Goal: Find contact information: Find contact information

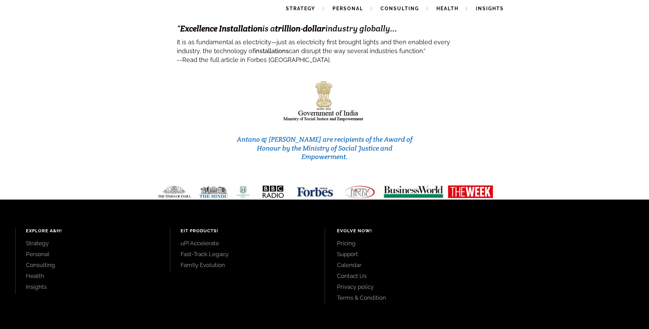
click at [351, 272] on link "Contact Us" at bounding box center [408, 275] width 142 height 7
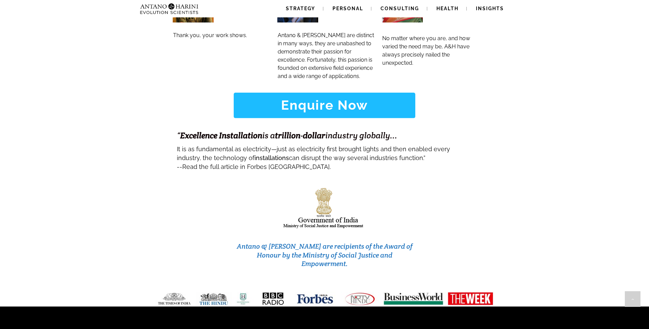
scroll to position [2849, 0]
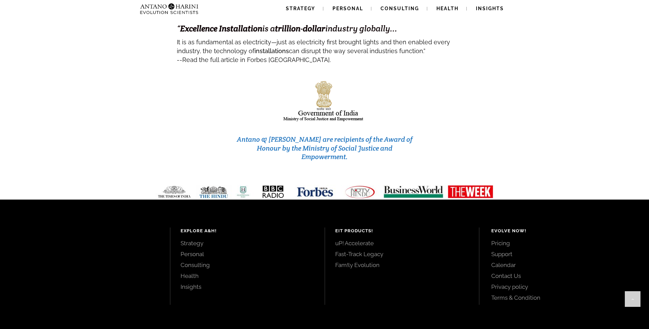
click at [519, 272] on link "Contact Us" at bounding box center [562, 275] width 142 height 7
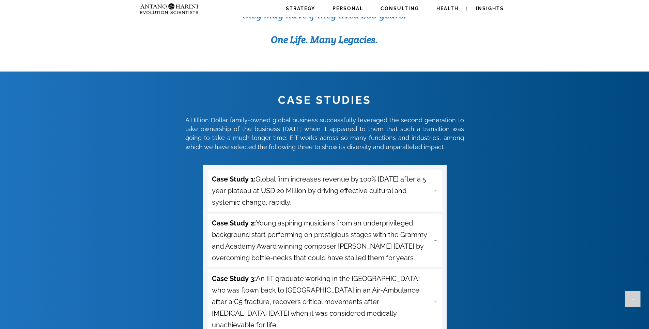
scroll to position [2849, 0]
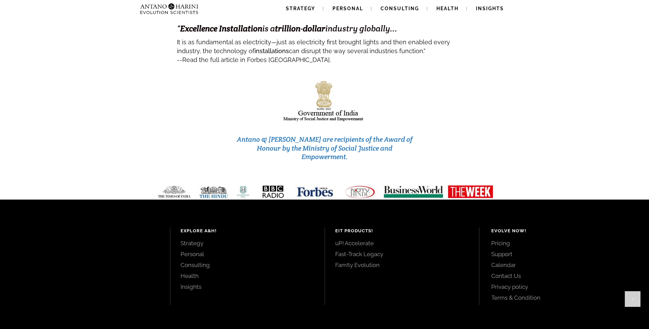
click at [509, 272] on link "Contact Us" at bounding box center [562, 275] width 142 height 7
